Goal: Information Seeking & Learning: Learn about a topic

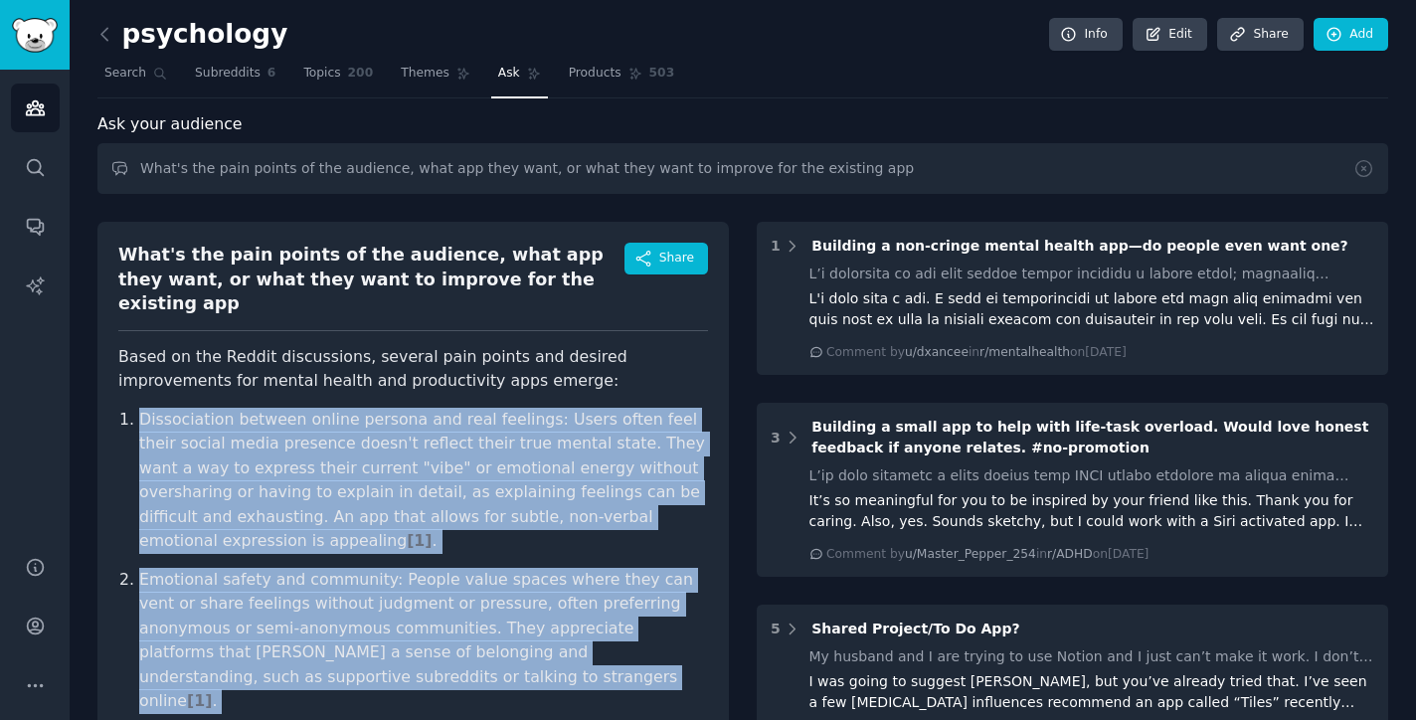
scroll to position [177, 0]
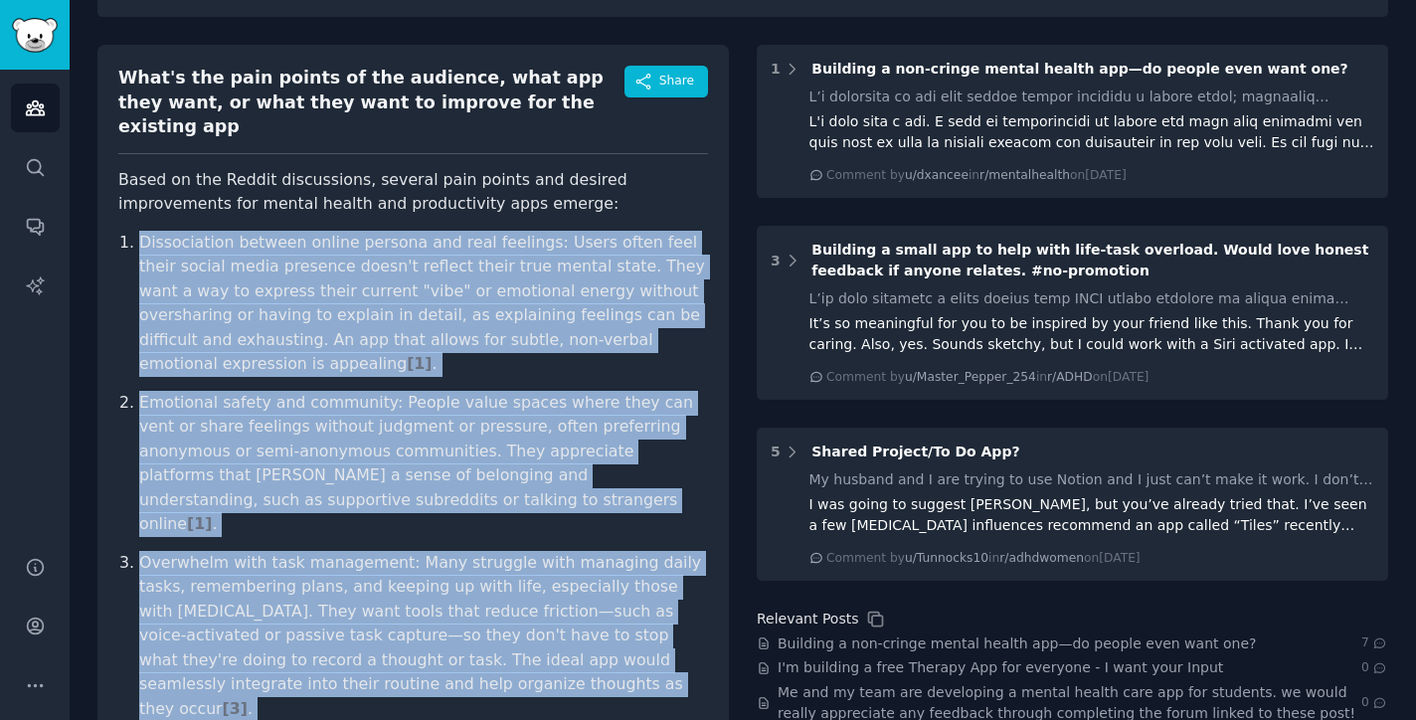
click at [623, 326] on ol "Dissociation between online persona and real feelings: Users often feel their s…" at bounding box center [413, 612] width 590 height 763
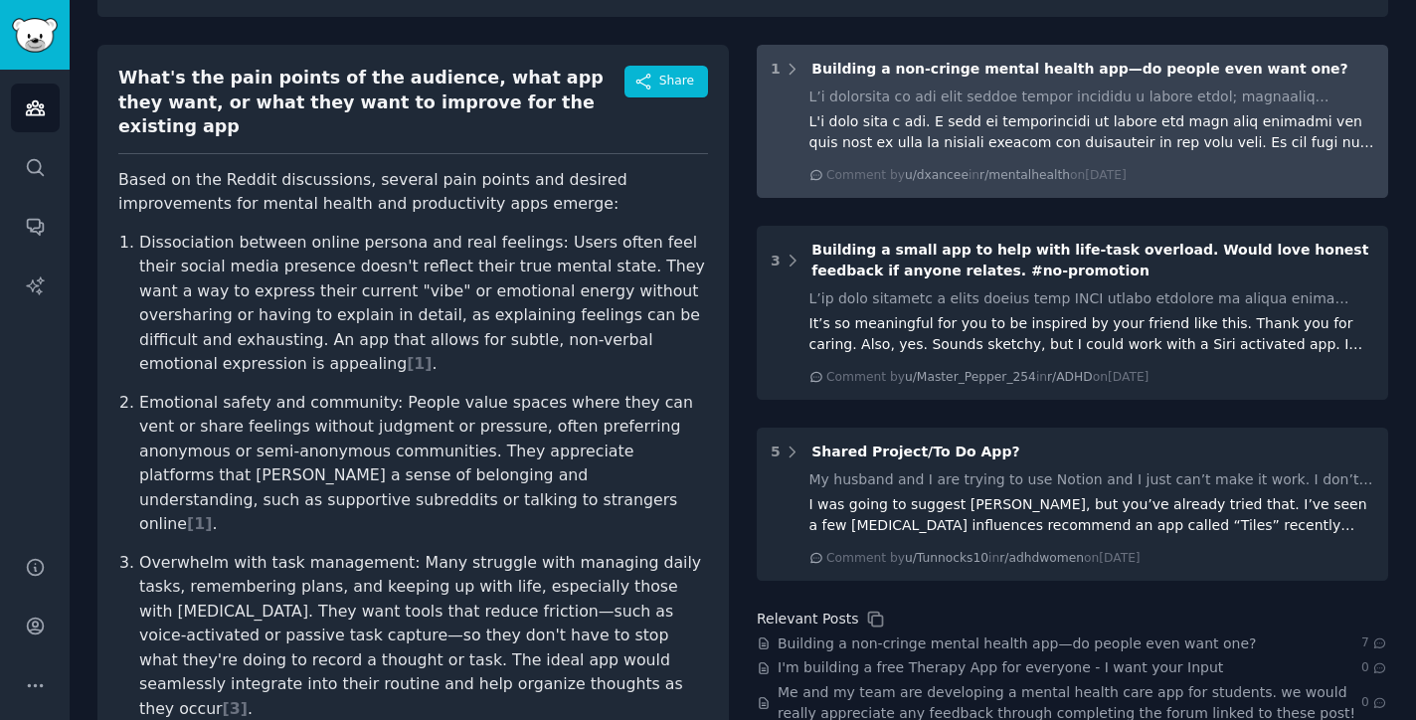
click at [1069, 113] on div at bounding box center [1093, 132] width 566 height 42
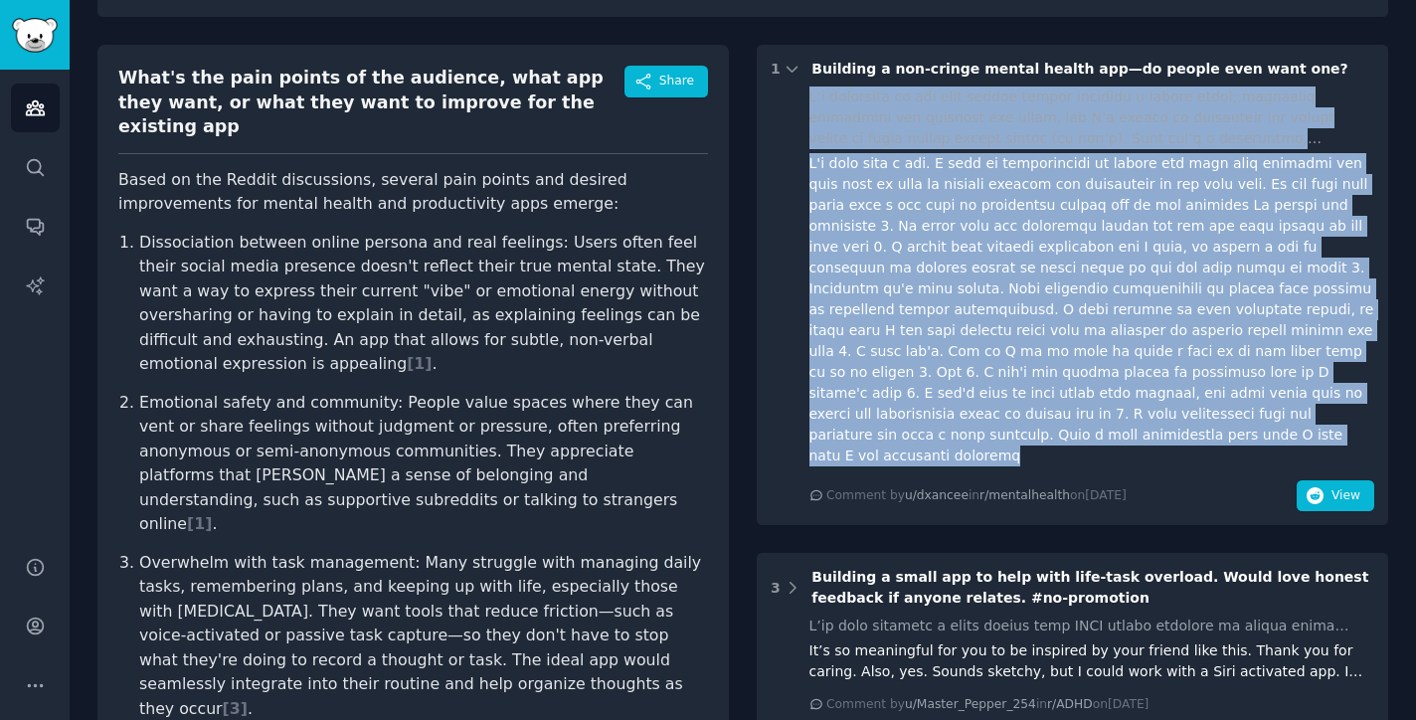
drag, startPoint x: 804, startPoint y: 92, endPoint x: 1353, endPoint y: 409, distance: 633.6
click at [1353, 409] on div "Comment by u/dxancee in r/mentalhealth [DATE][DATE] View" at bounding box center [1073, 299] width 604 height 425
click at [1115, 474] on div "1 Building a non-cringe mental health app—do people even want one? Comment by u…" at bounding box center [1073, 285] width 632 height 480
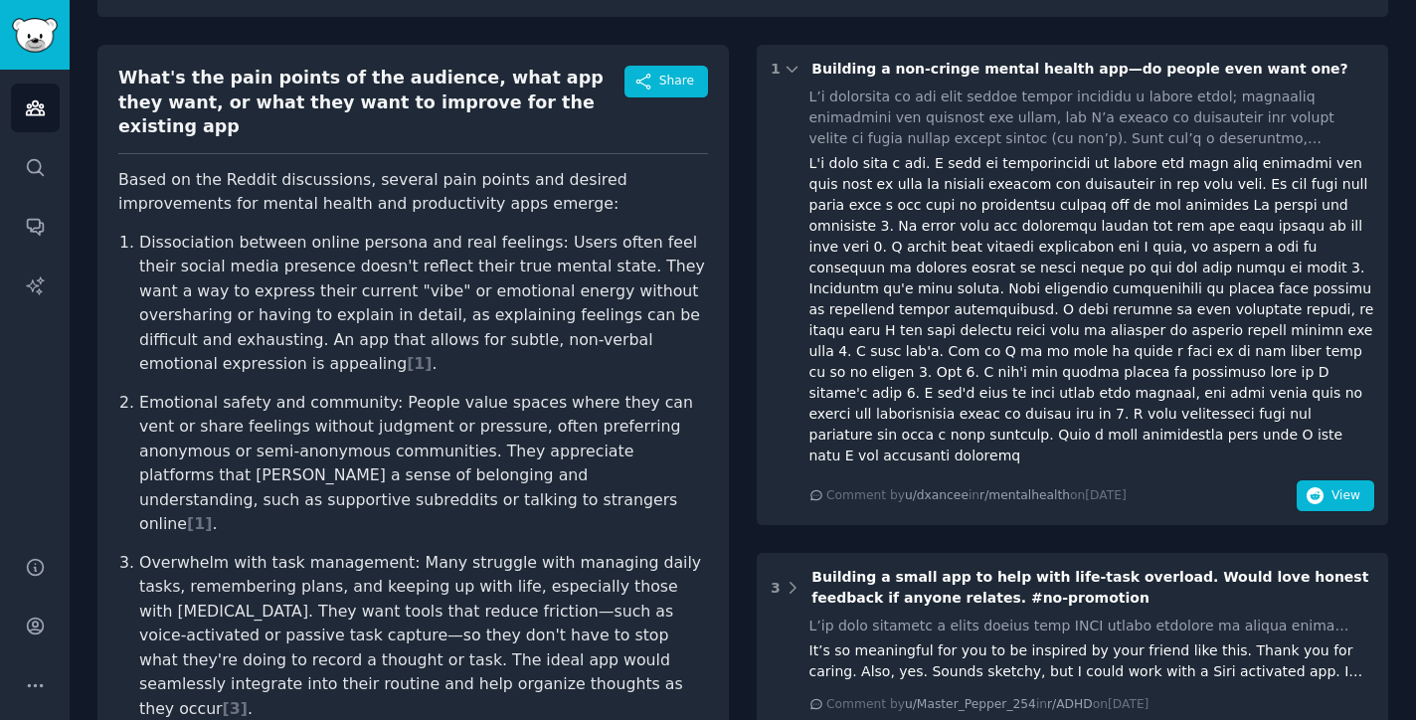
click at [1024, 168] on div at bounding box center [1093, 309] width 566 height 313
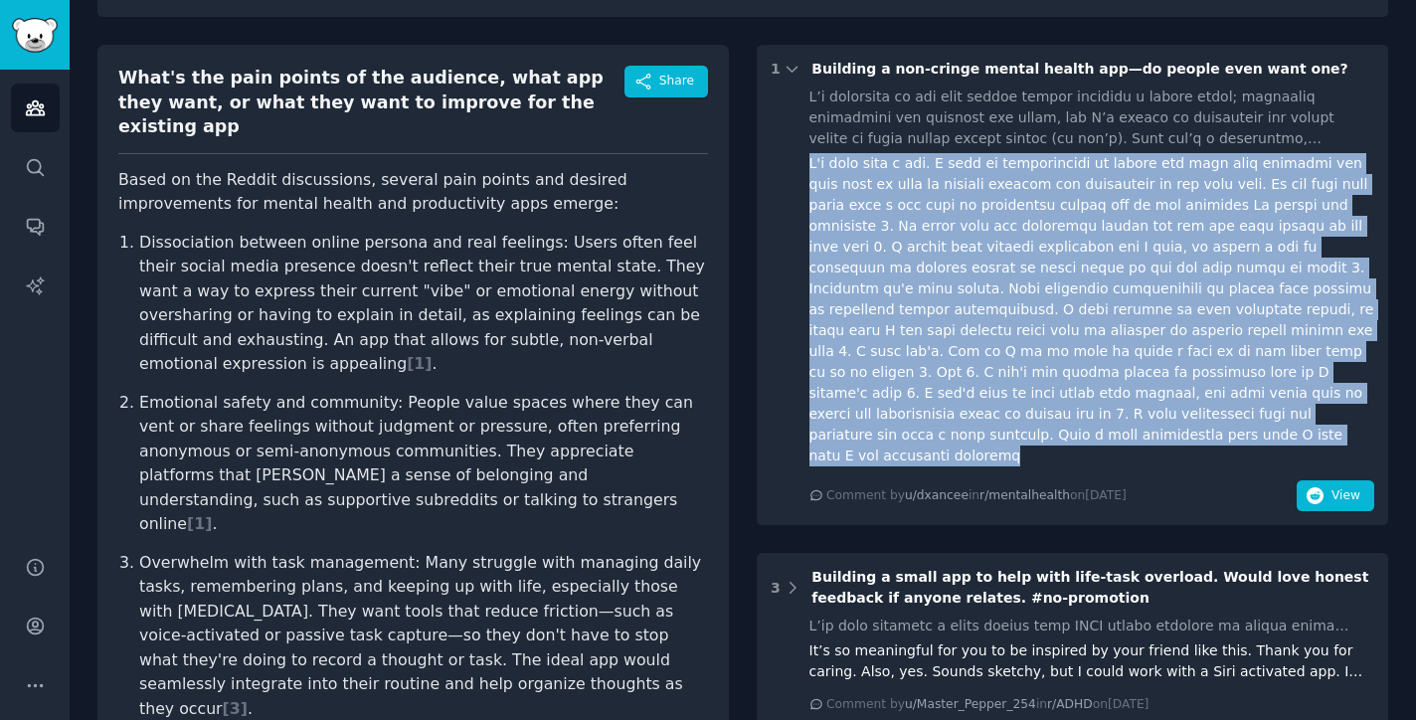
drag, startPoint x: 1346, startPoint y: 409, endPoint x: 799, endPoint y: 158, distance: 601.7
click at [799, 158] on div "Comment by u/dxancee in r/mentalhealth [DATE][DATE] View" at bounding box center [1073, 299] width 604 height 425
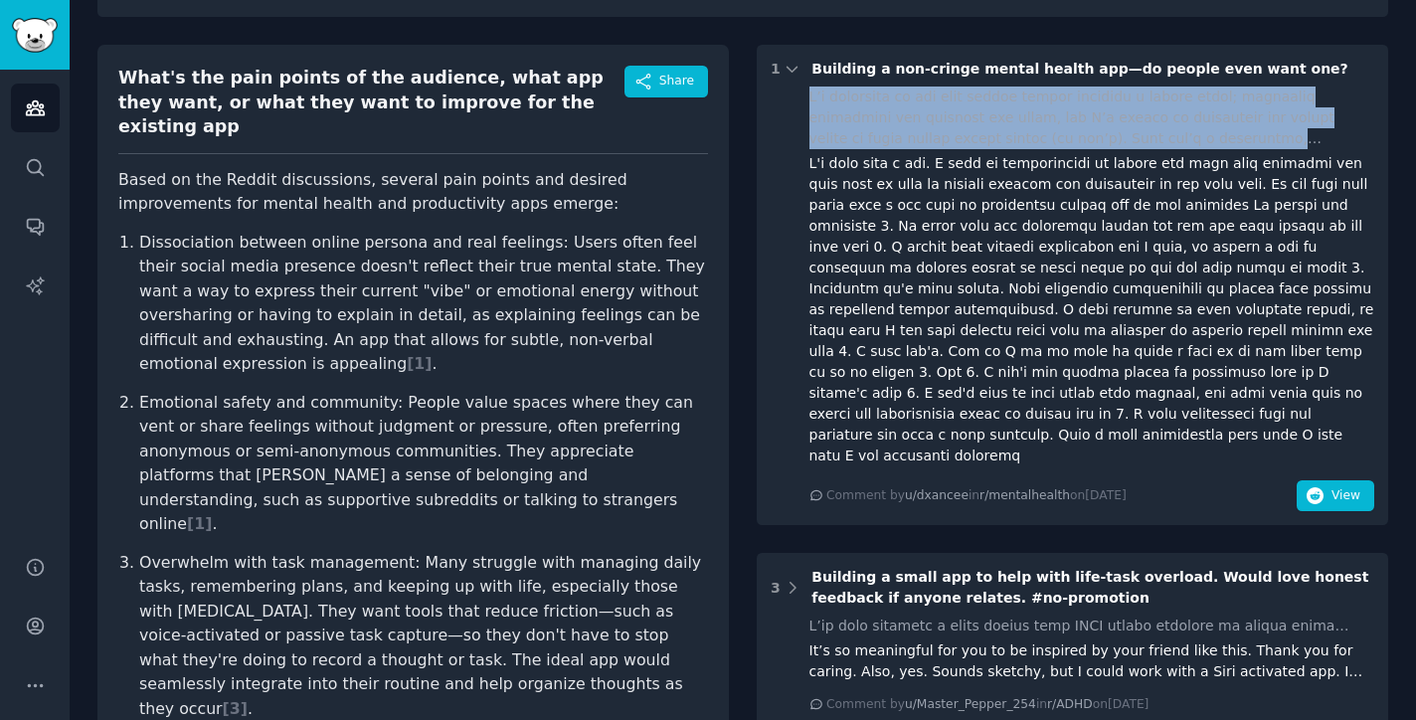
drag, startPoint x: 799, startPoint y: 95, endPoint x: 1230, endPoint y: 146, distance: 434.6
click at [1230, 146] on div "Comment by u/dxancee in r/mentalhealth [DATE][DATE] View" at bounding box center [1073, 299] width 604 height 425
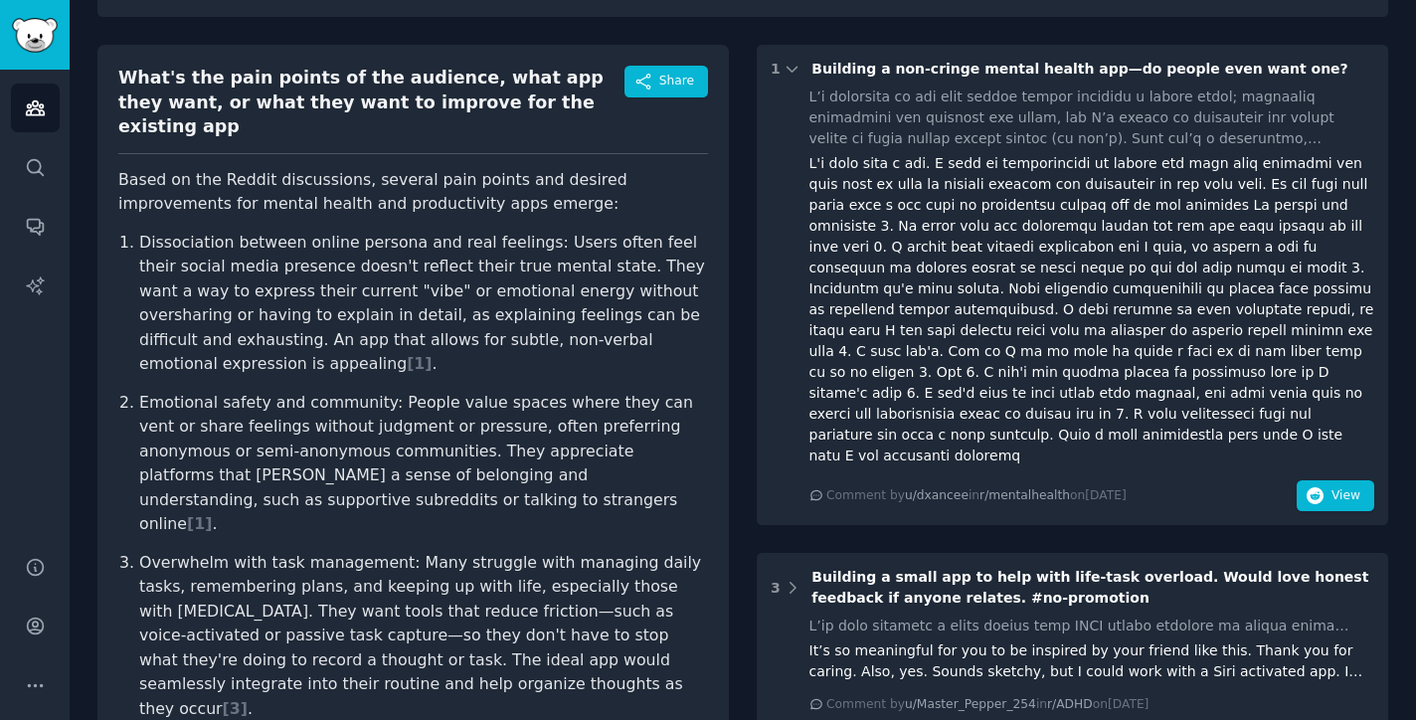
click at [939, 426] on div "Comment by u/dxancee in r/mentalhealth [DATE][DATE] View" at bounding box center [1093, 299] width 566 height 425
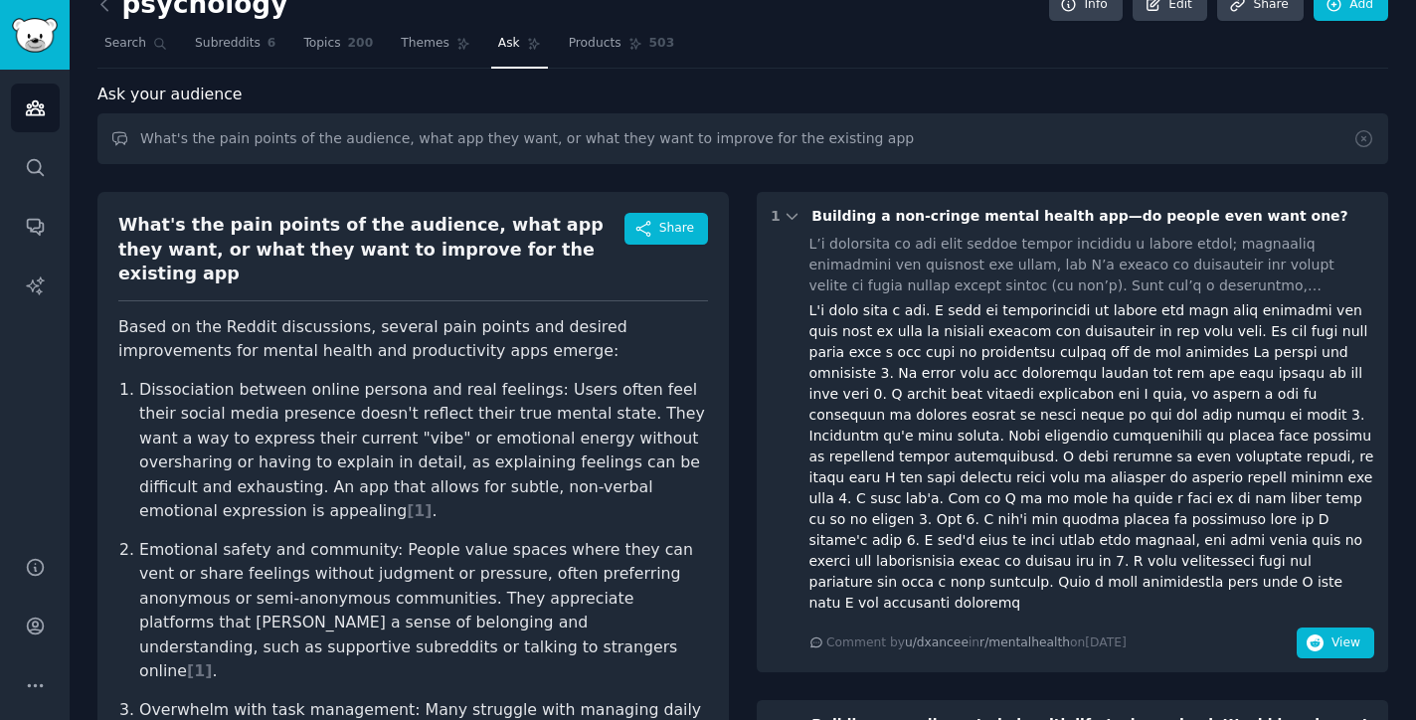
scroll to position [14, 0]
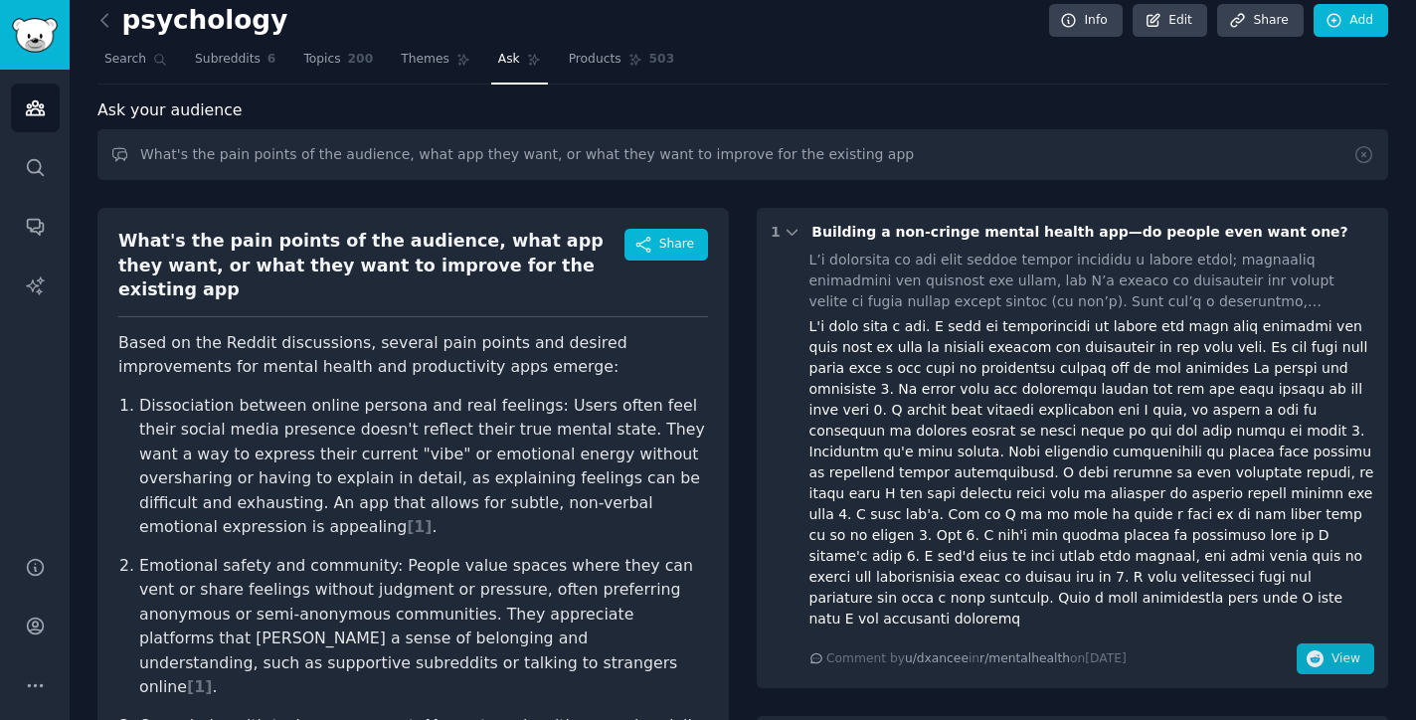
click at [1353, 650] on span "View" at bounding box center [1346, 659] width 29 height 18
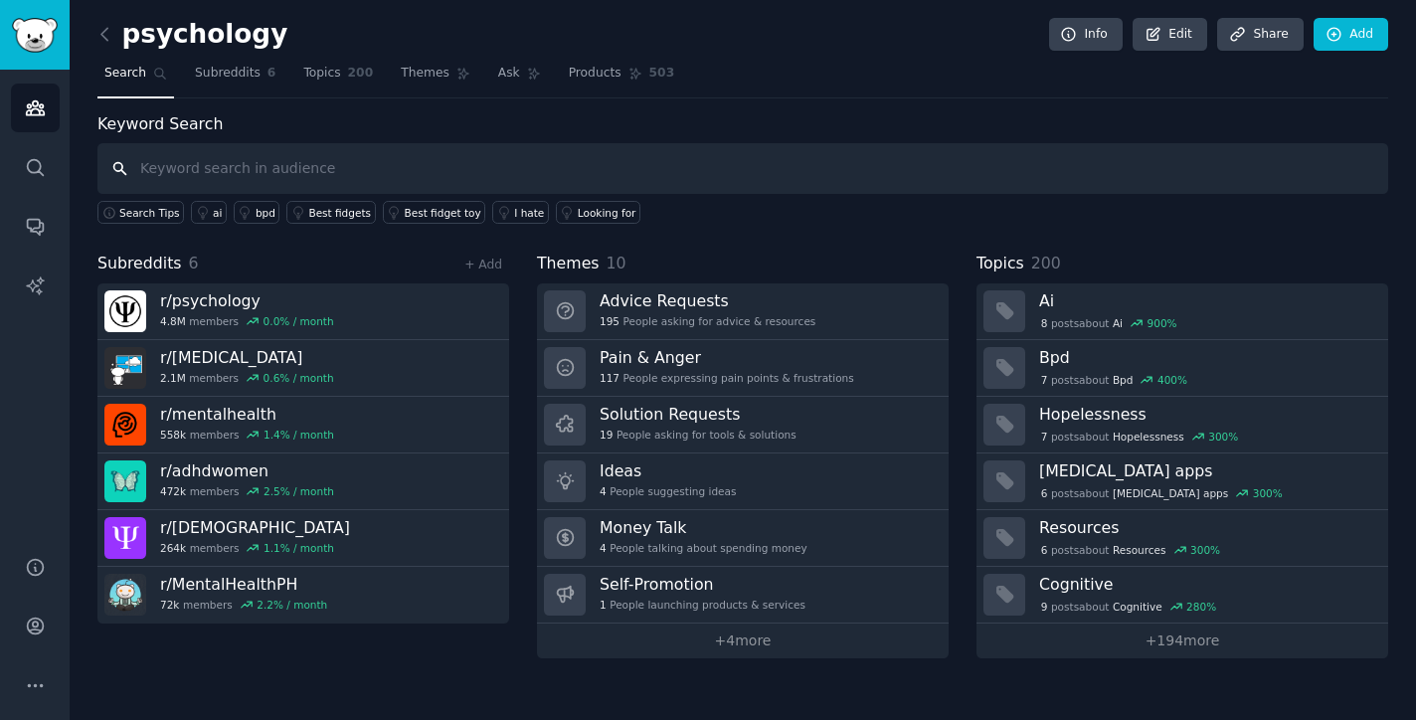
click at [616, 149] on input "text" at bounding box center [742, 168] width 1291 height 51
click at [110, 40] on icon at bounding box center [104, 34] width 21 height 21
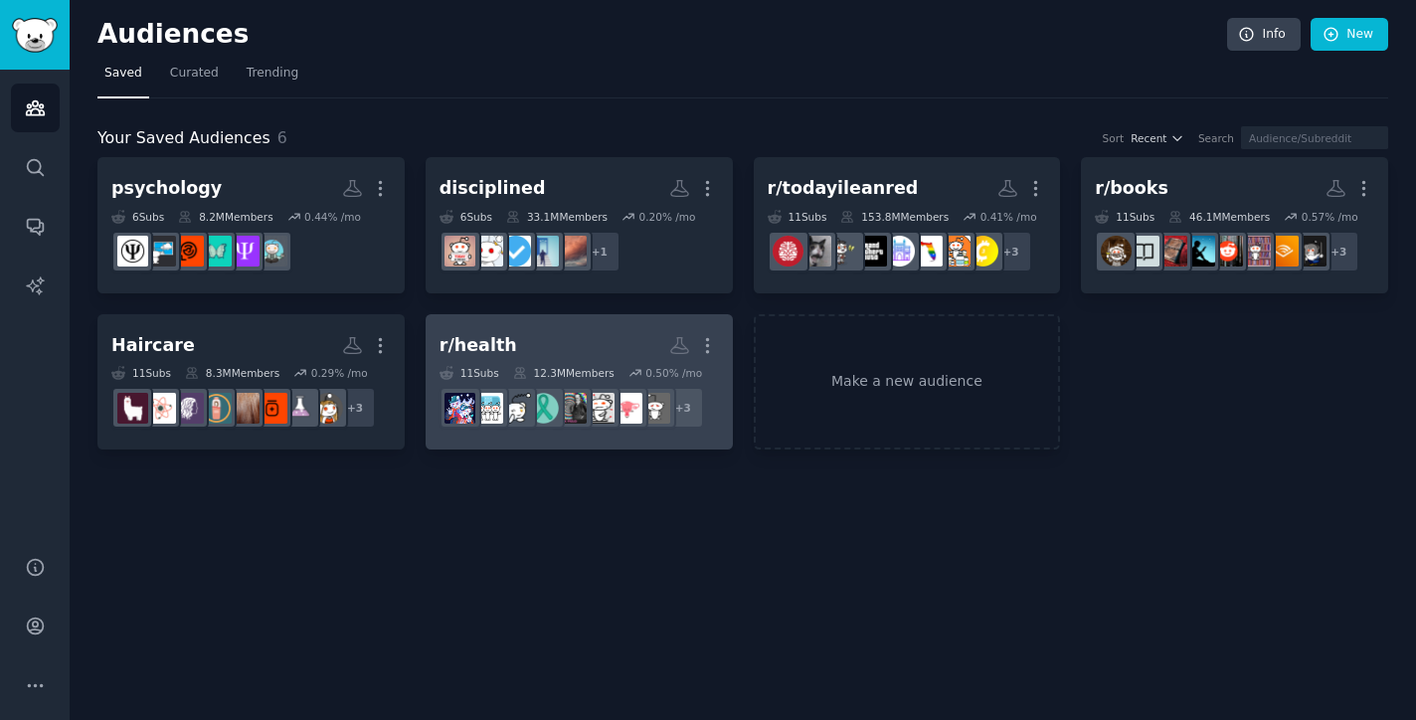
click at [529, 354] on h2 "r/health Custom Audience More" at bounding box center [579, 345] width 279 height 35
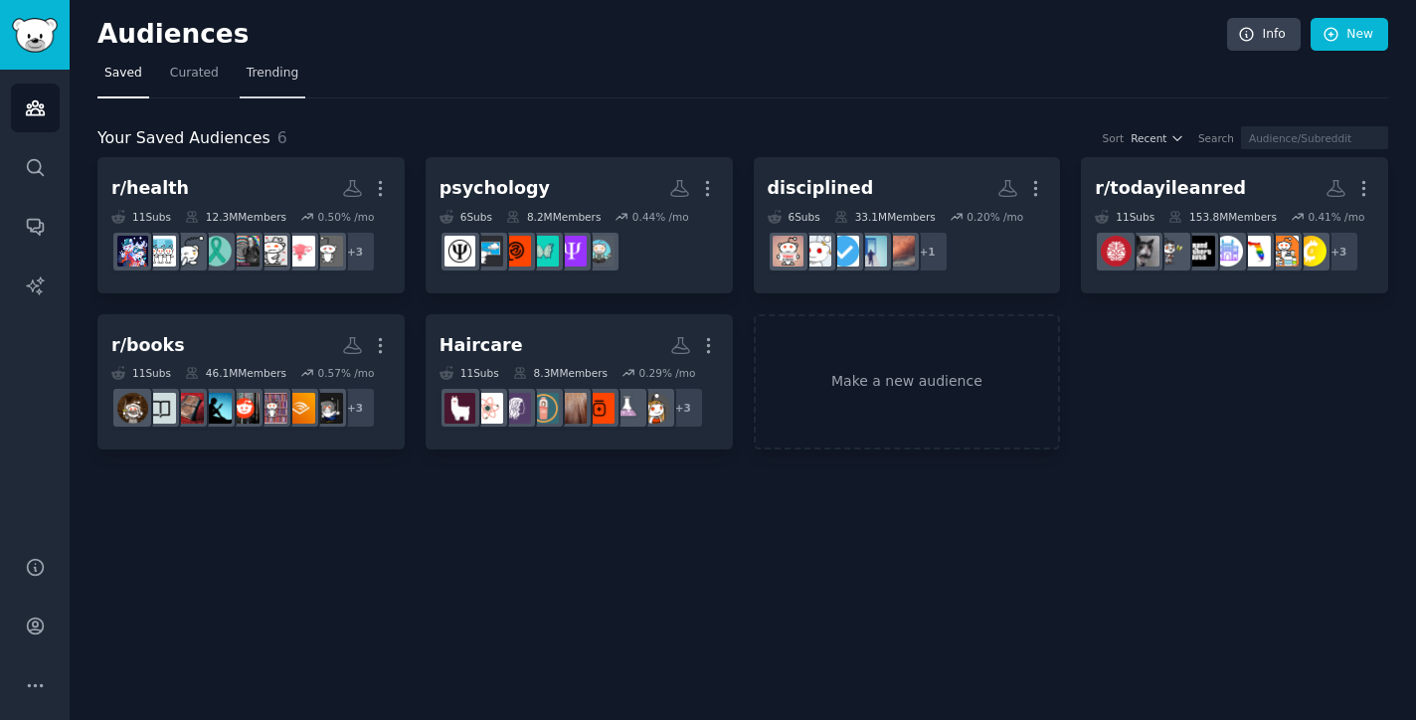
click at [273, 75] on span "Trending" at bounding box center [273, 74] width 52 height 18
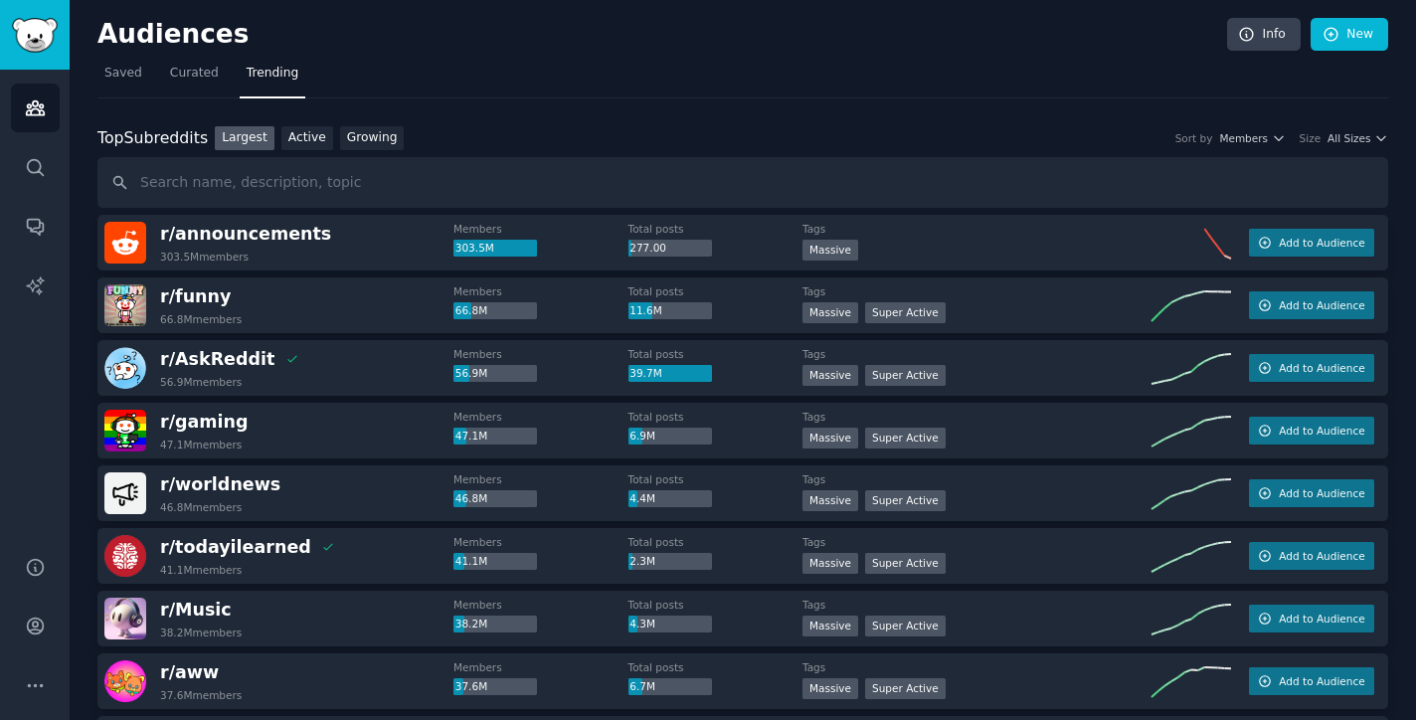
click at [266, 198] on input "text" at bounding box center [742, 182] width 1291 height 51
type input "a"
type input "app I need"
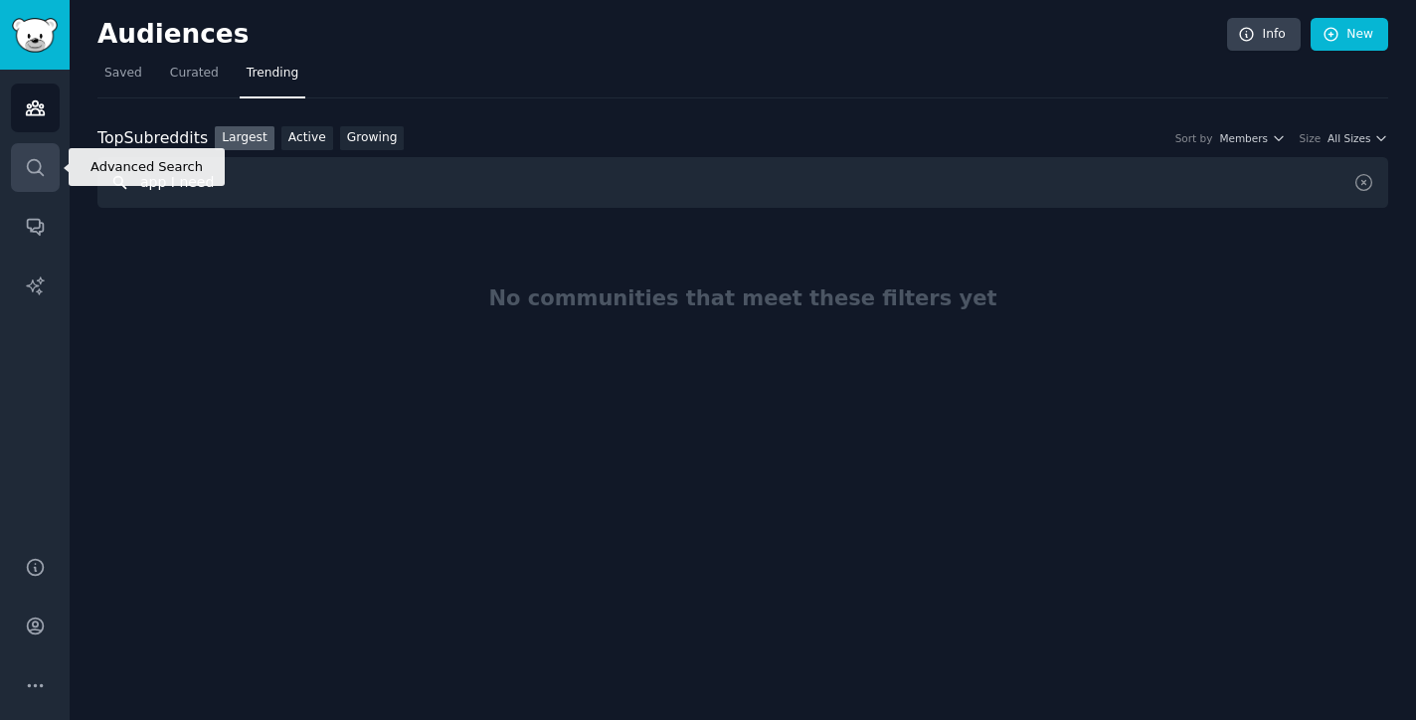
drag, startPoint x: 513, startPoint y: 191, endPoint x: 39, endPoint y: 185, distance: 474.4
click at [39, 185] on div "Advanced Search Audiences Search Conversations AI Reports Help Account More Aud…" at bounding box center [708, 360] width 1416 height 720
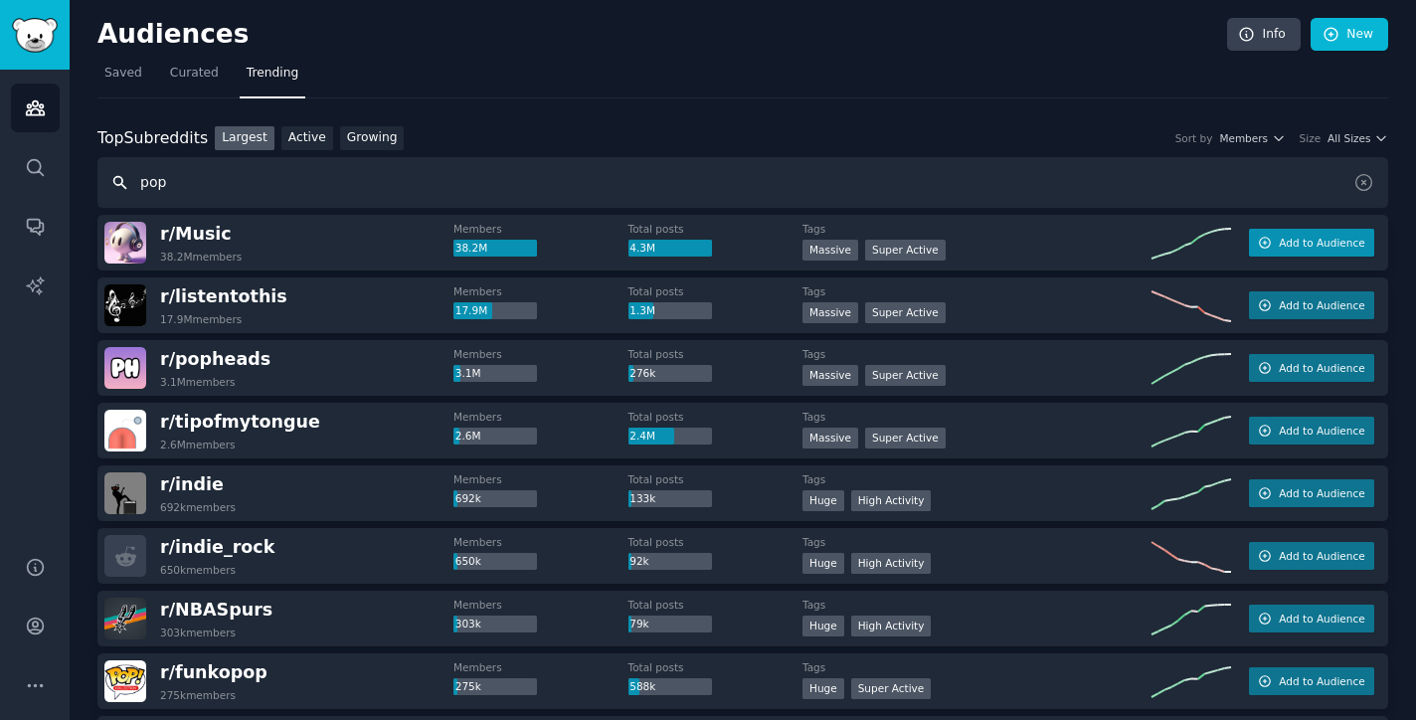
click at [1273, 243] on button "Add to Audience" at bounding box center [1311, 243] width 125 height 28
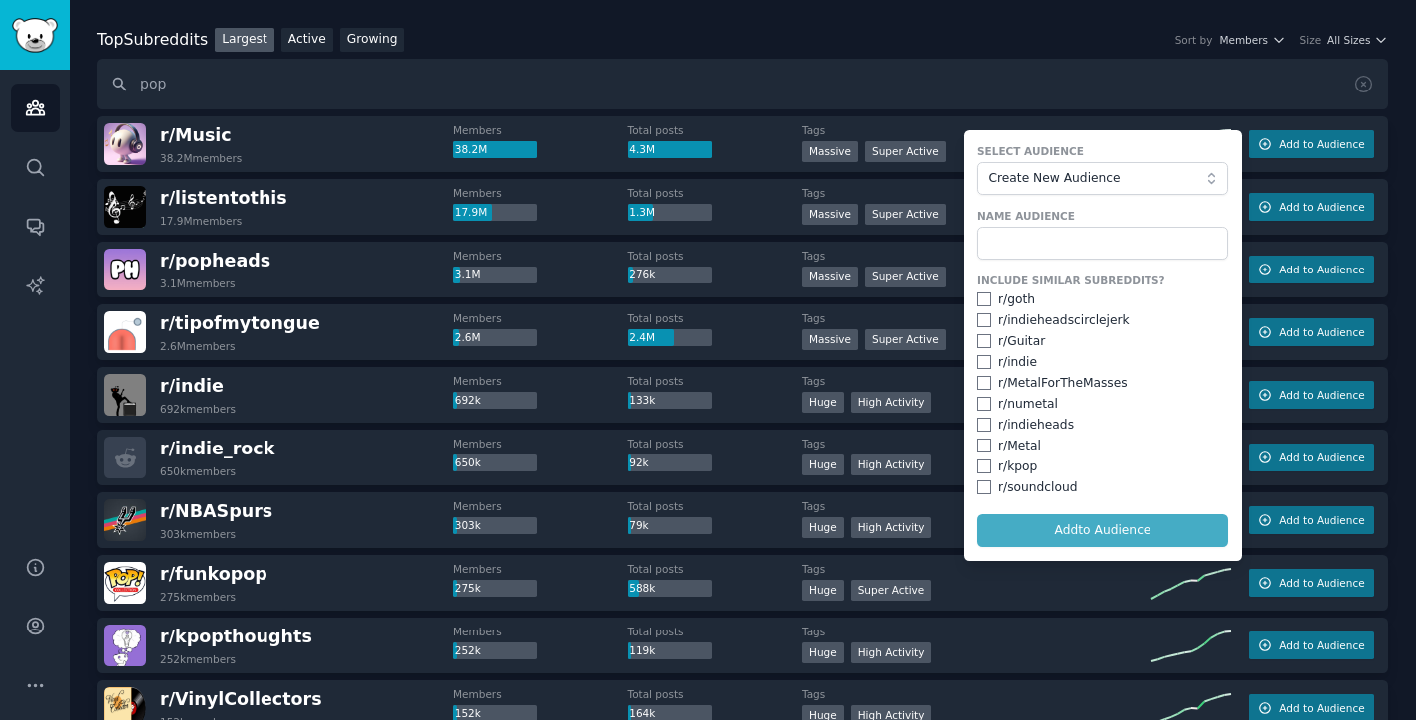
scroll to position [102, 0]
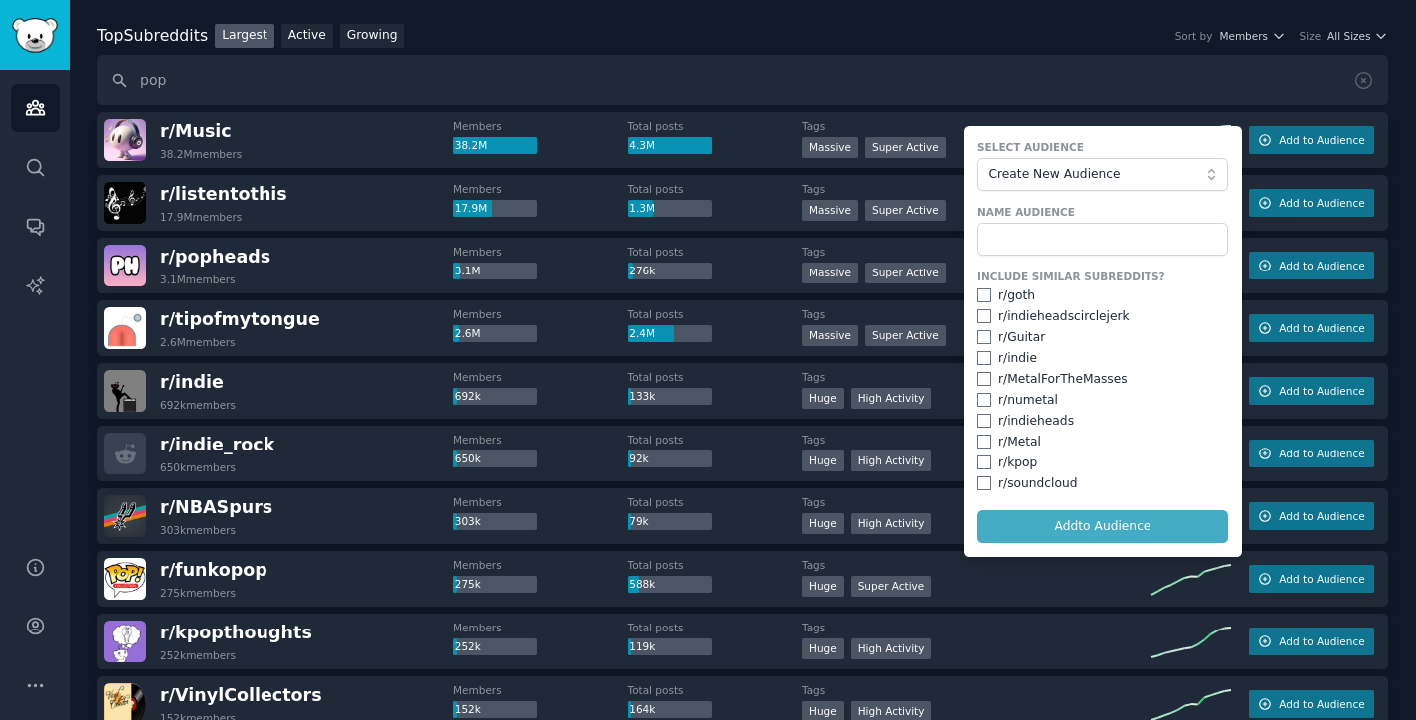
click at [580, 392] on div "Members 692k" at bounding box center [541, 387] width 175 height 35
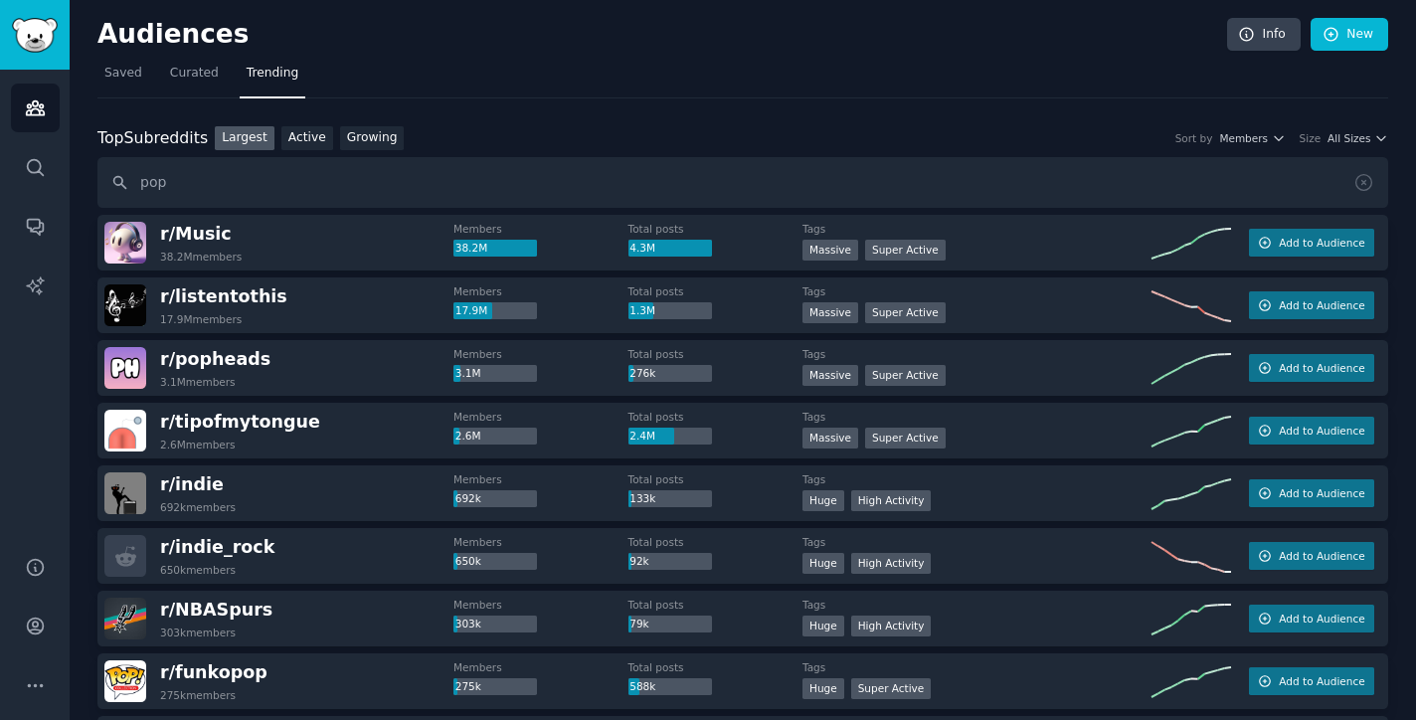
scroll to position [0, 0]
click at [340, 181] on input "pop" at bounding box center [742, 182] width 1291 height 51
type input "p"
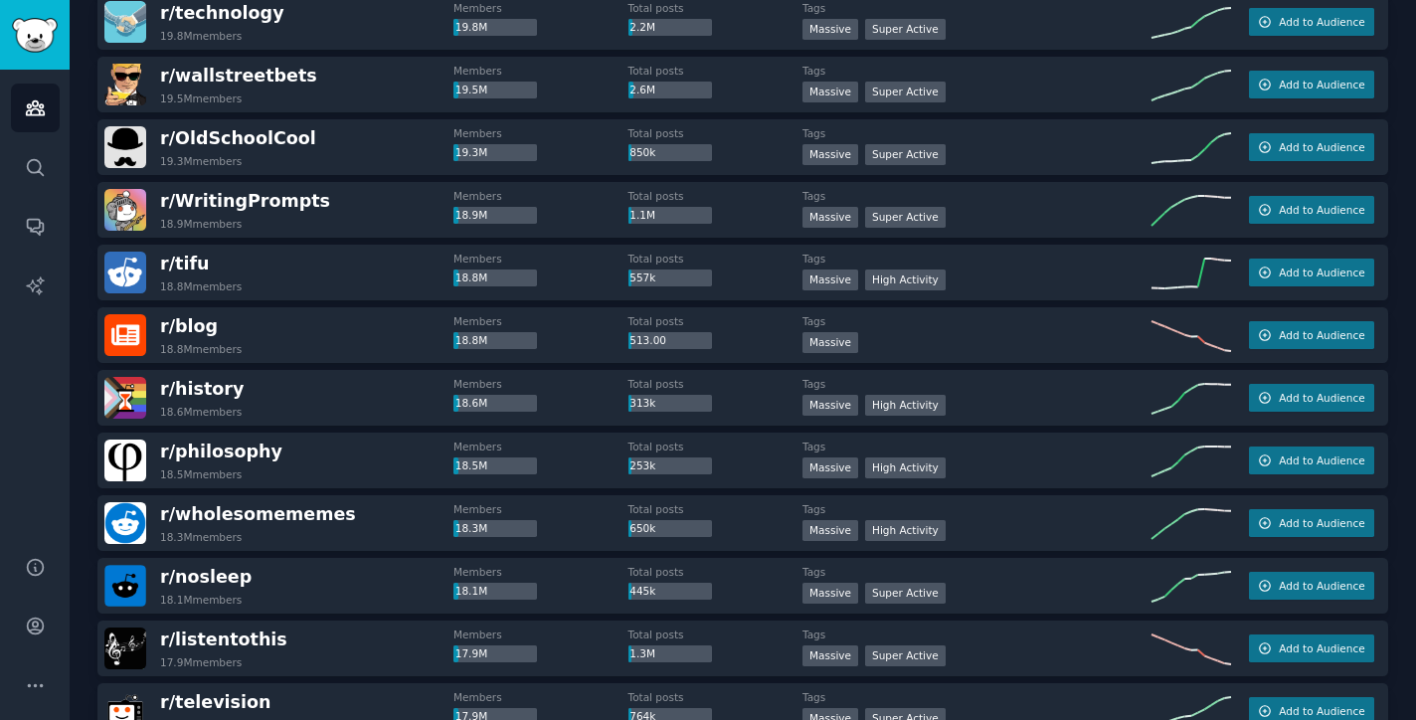
scroll to position [2468, 0]
